Goal: Navigation & Orientation: Find specific page/section

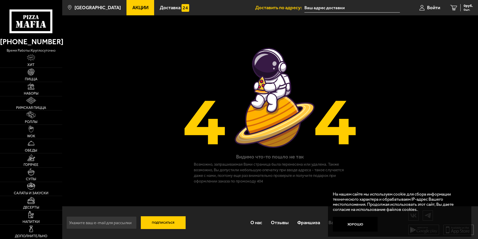
scroll to position [0, 0]
click at [154, 1] on link "Доставка" at bounding box center [174, 7] width 41 height 15
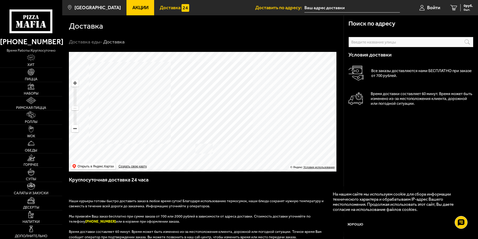
scroll to position [141, 0]
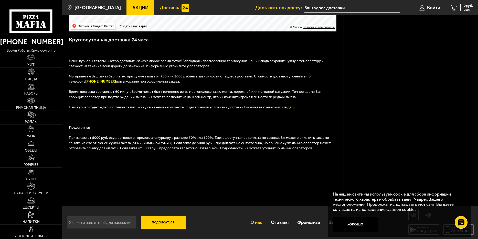
click at [248, 222] on link "О нас" at bounding box center [256, 223] width 20 height 16
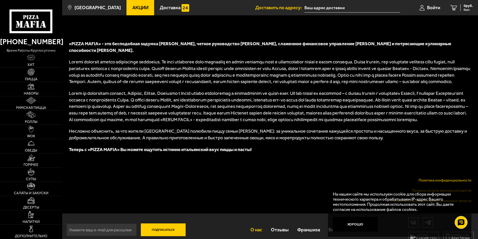
scroll to position [216, 0]
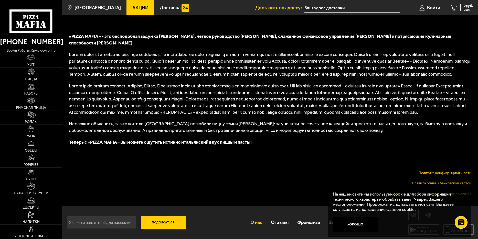
click at [356, 9] on input "text" at bounding box center [353, 7] width 96 height 9
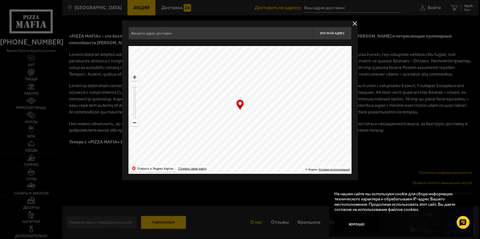
click at [160, 223] on div at bounding box center [240, 119] width 480 height 239
